Goal: Task Accomplishment & Management: Manage account settings

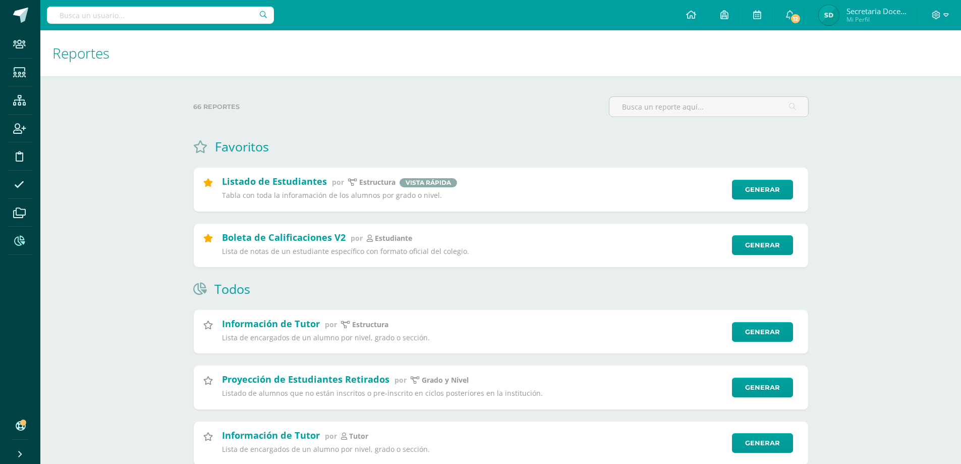
click at [19, 243] on icon at bounding box center [19, 241] width 11 height 10
click at [941, 14] on icon at bounding box center [936, 15] width 9 height 9
click at [915, 75] on link "Cerrar sesión" at bounding box center [909, 68] width 80 height 15
